Goal: Check status

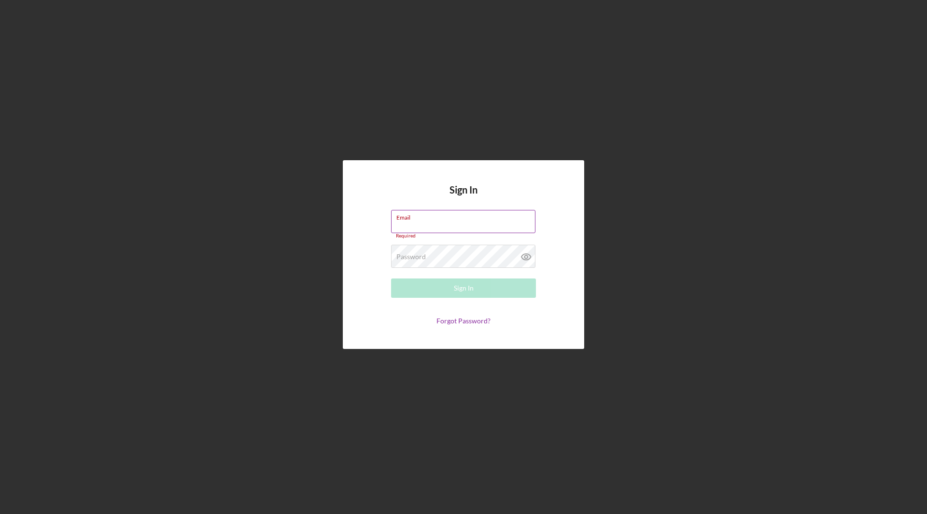
click at [448, 222] on input "Email" at bounding box center [463, 221] width 144 height 23
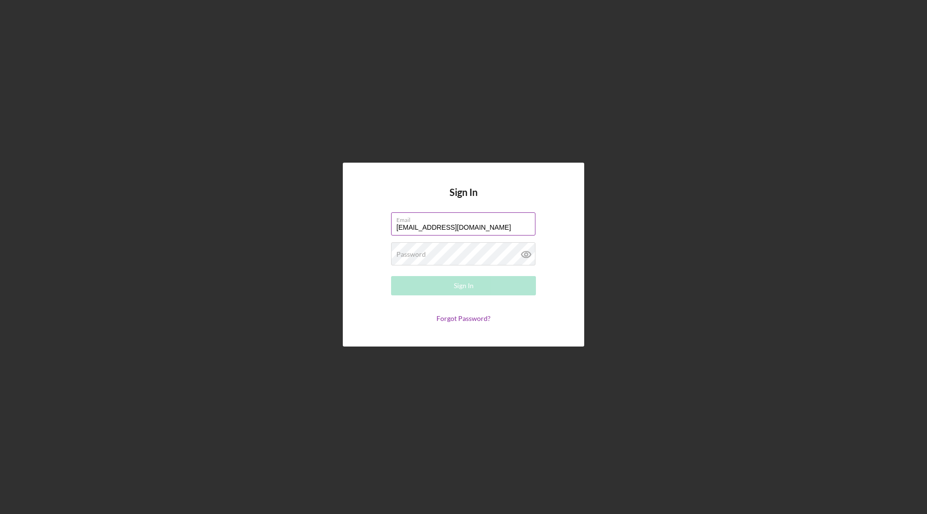
type input "robertcooke2008@gmail.com"
click at [391, 276] on button "Sign In" at bounding box center [463, 285] width 145 height 19
